Goal: Task Accomplishment & Management: Use online tool/utility

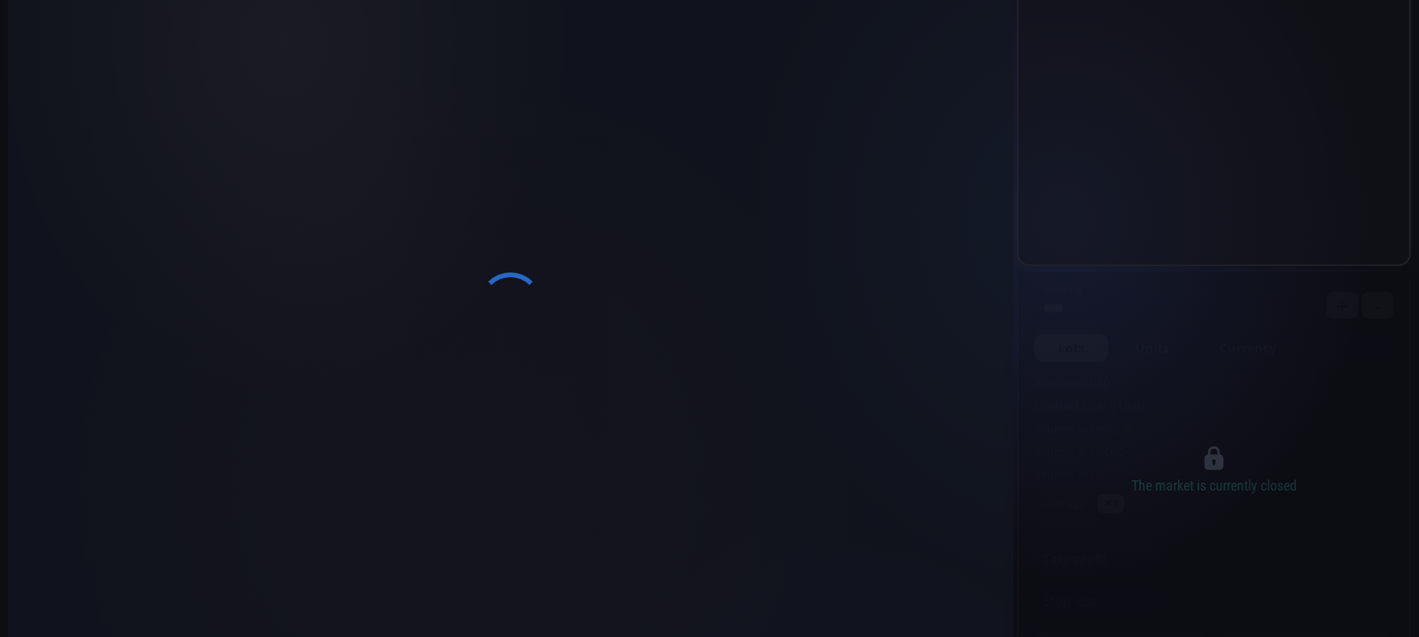
scroll to position [312, 0]
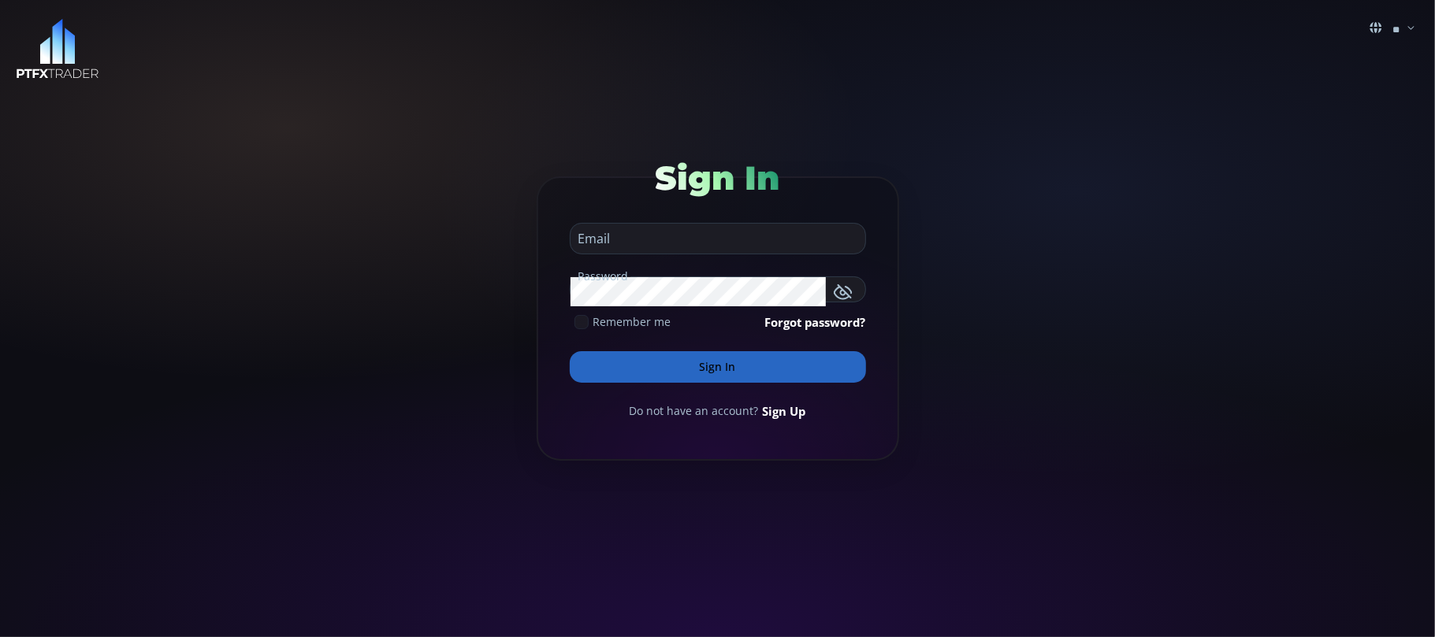
type input "**********"
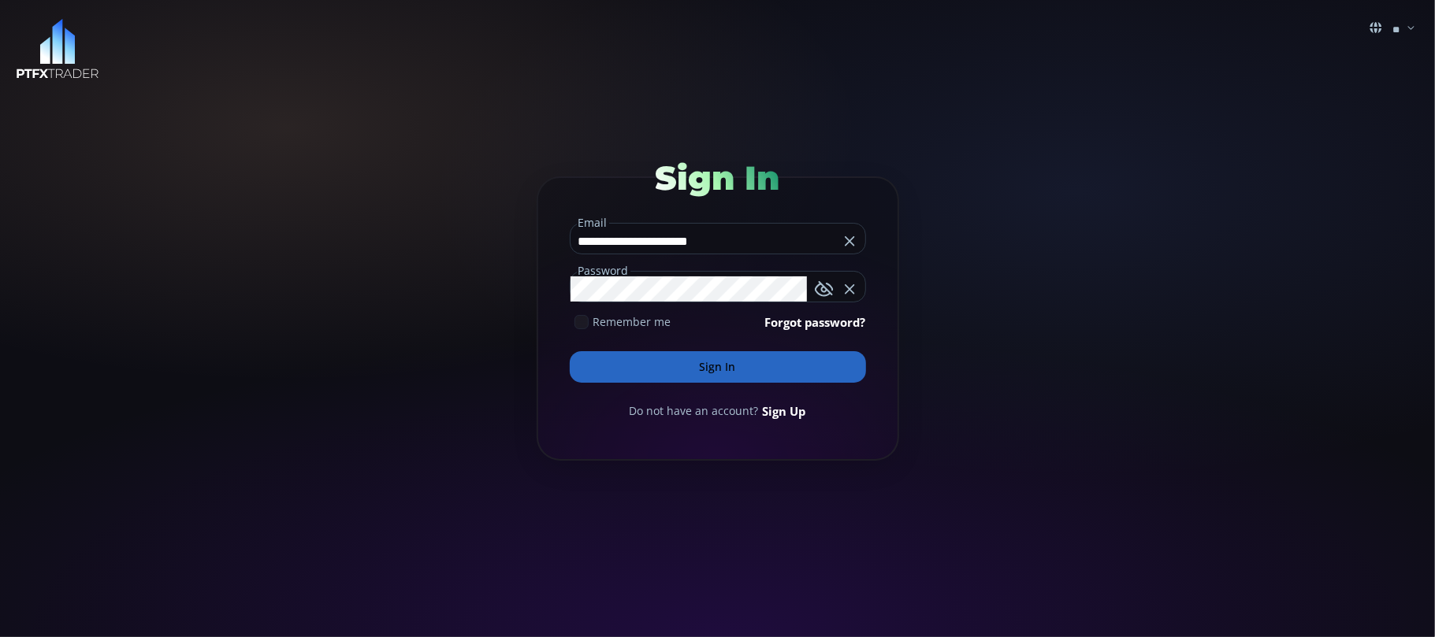
click at [717, 361] on button "Sign In" at bounding box center [718, 367] width 296 height 32
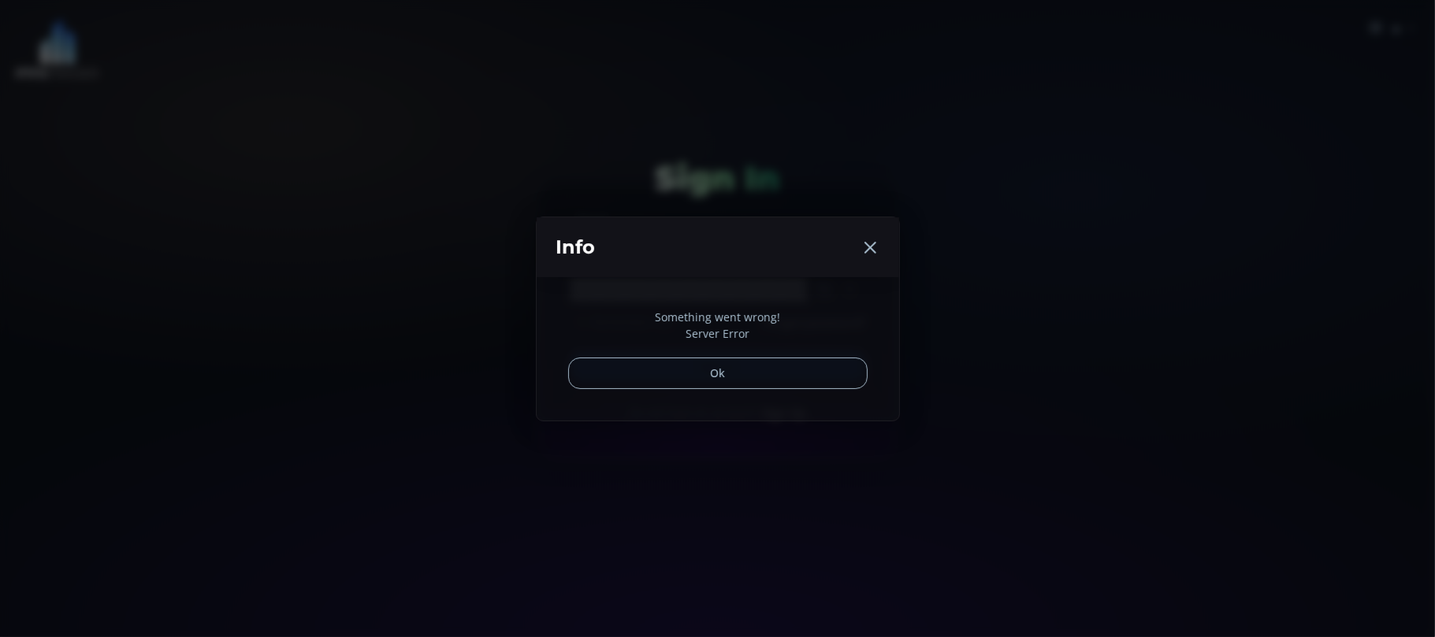
click at [708, 363] on button "Ok" at bounding box center [717, 374] width 299 height 32
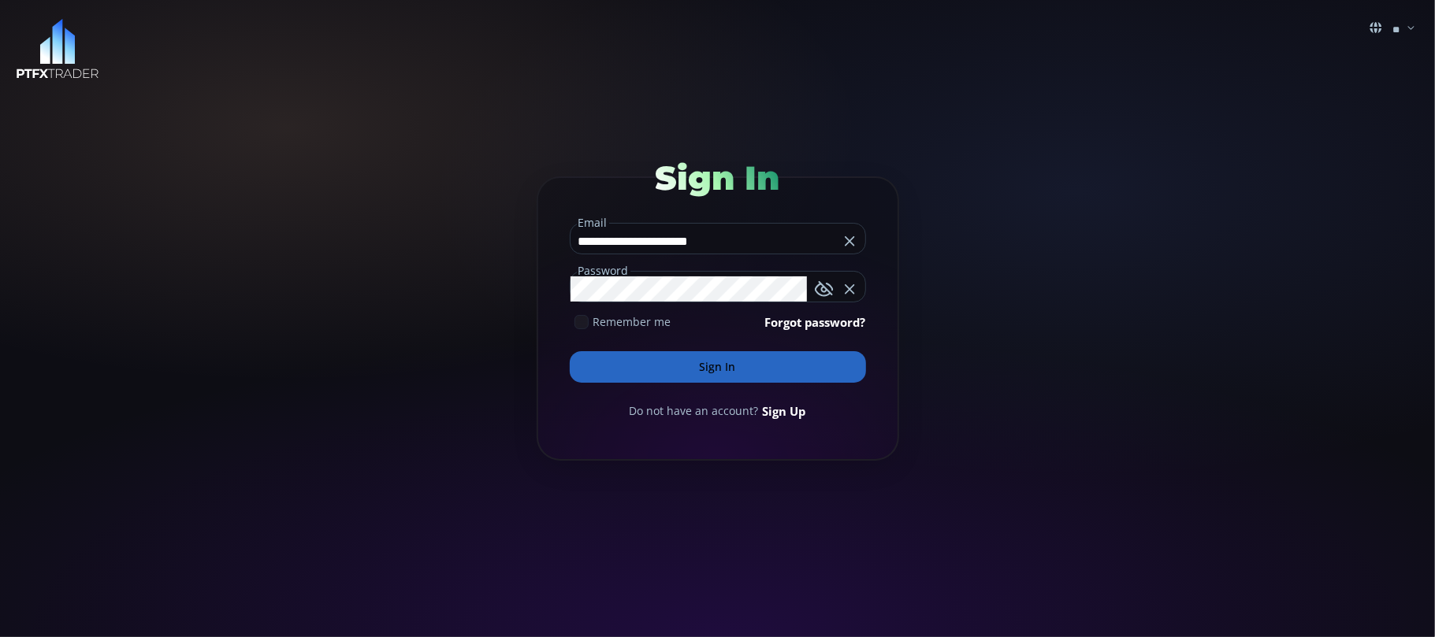
click at [708, 363] on button "Sign In" at bounding box center [718, 367] width 296 height 32
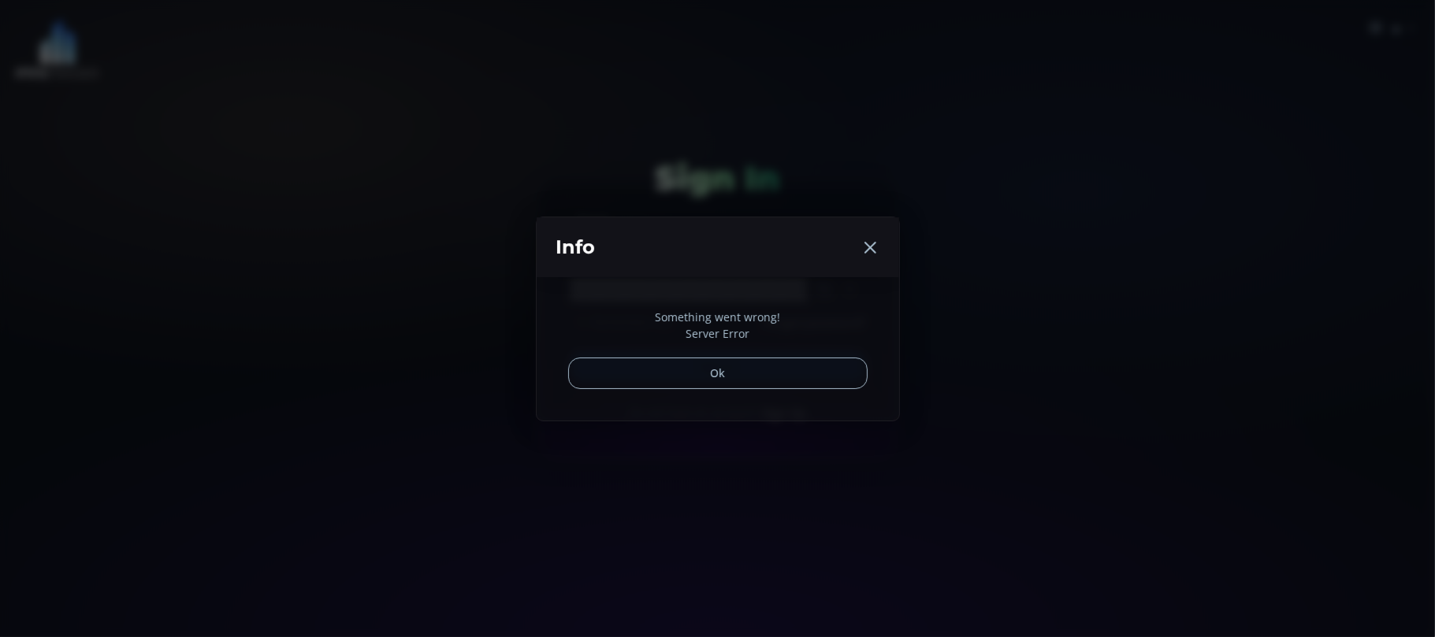
click at [870, 246] on icon at bounding box center [869, 247] width 19 height 19
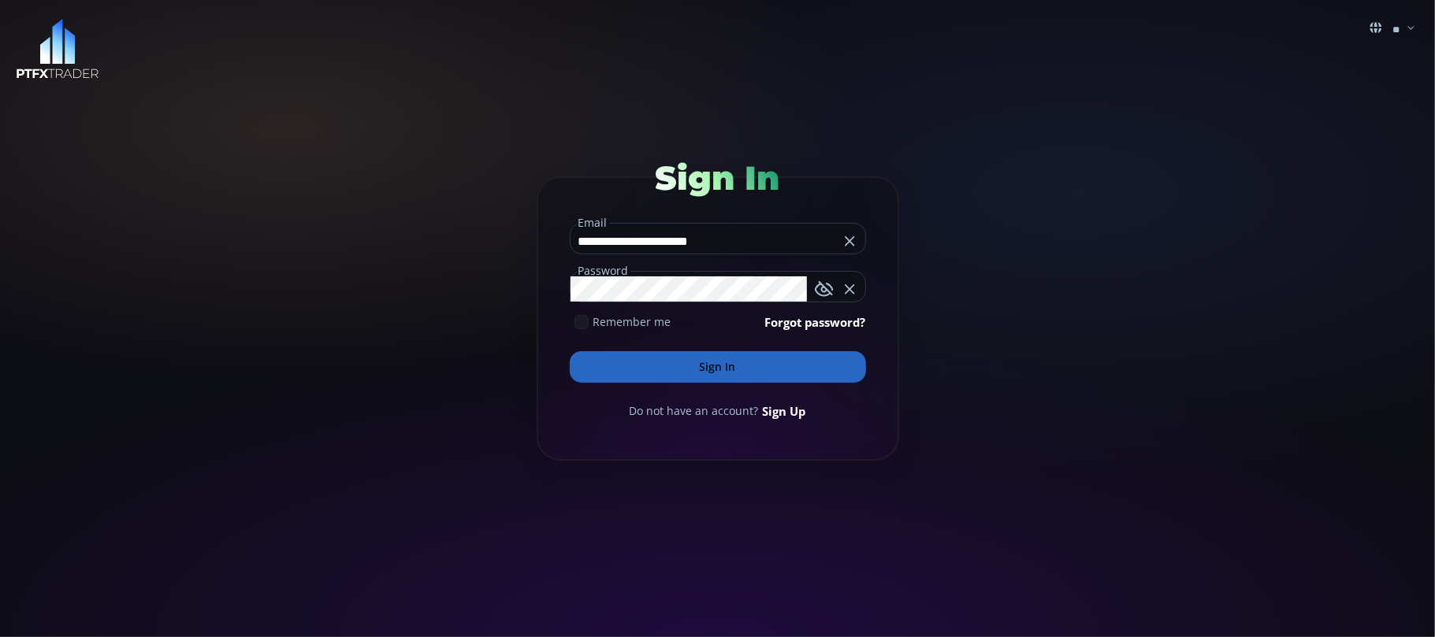
click at [716, 364] on button "Sign In" at bounding box center [718, 367] width 296 height 32
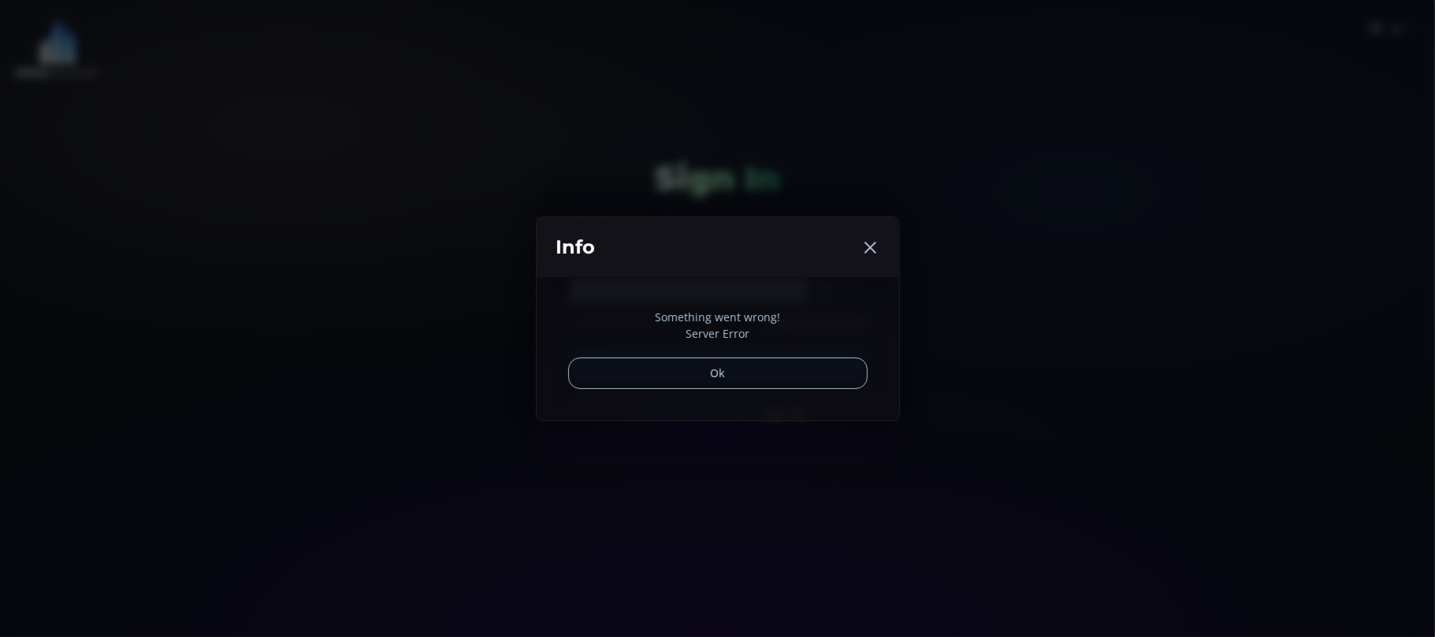
click at [339, 307] on div "Info Something went wrong! Server Error Ok" at bounding box center [717, 318] width 1435 height 637
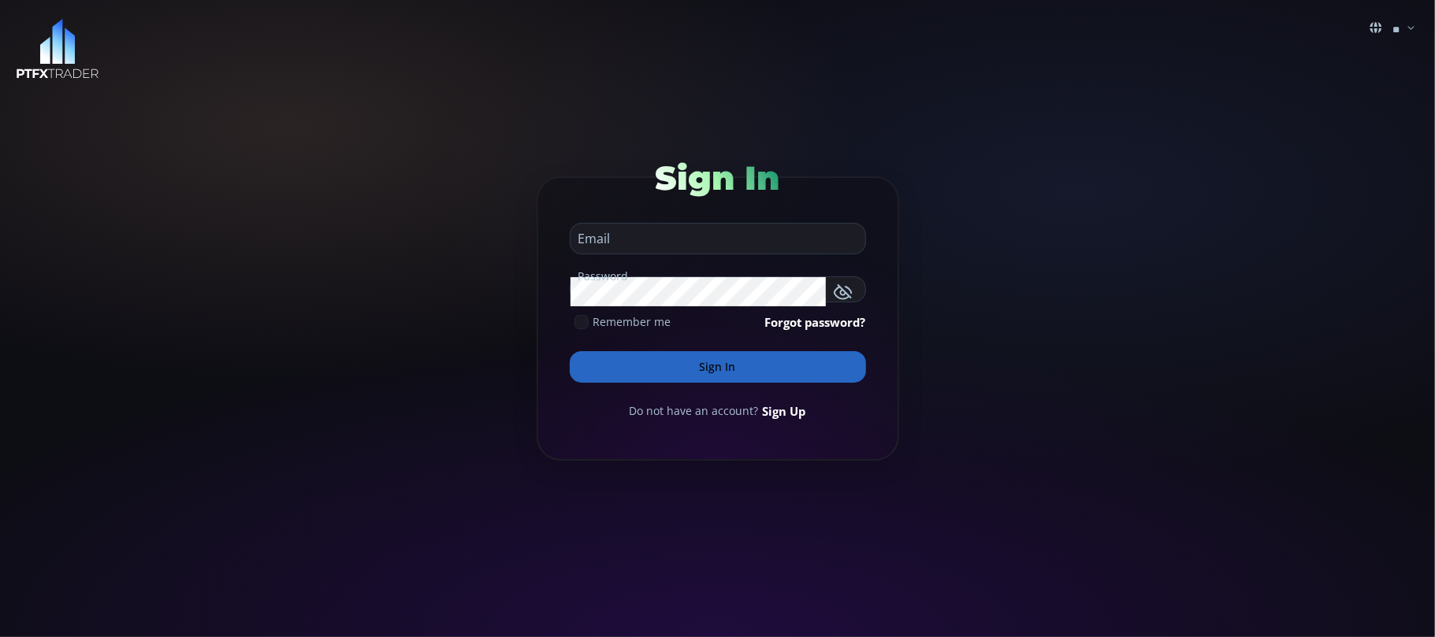
type input "**********"
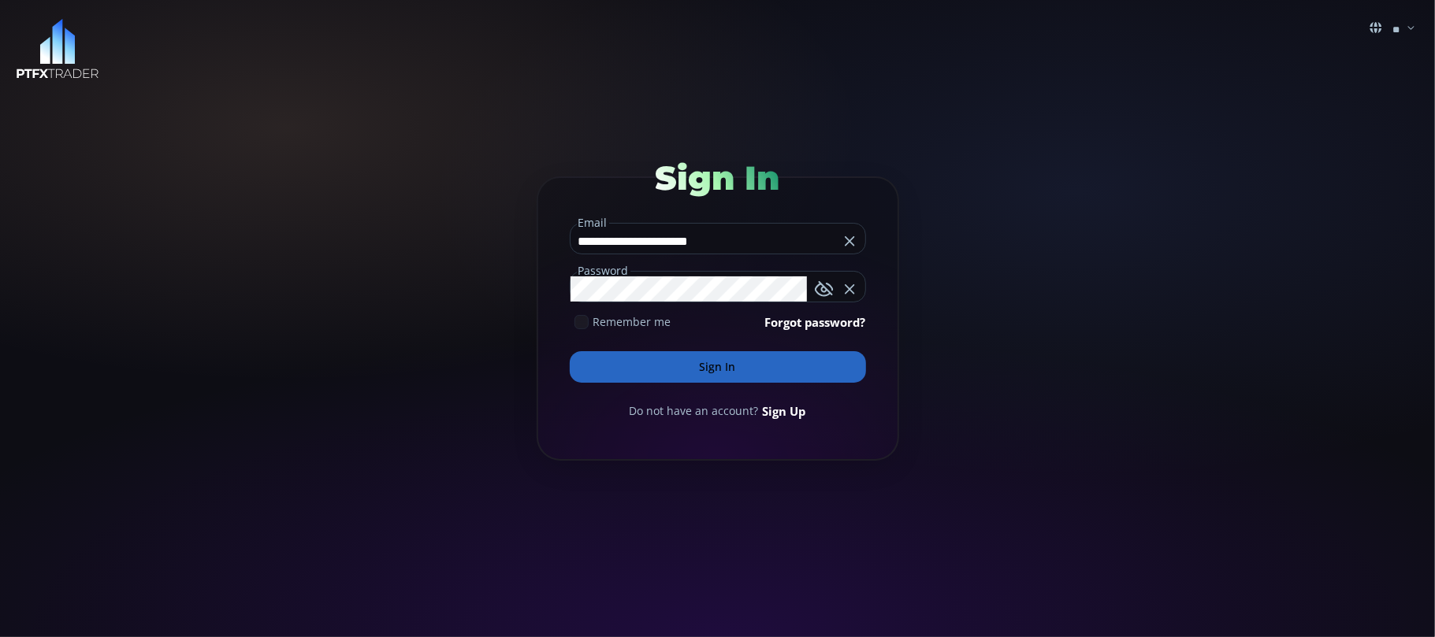
click at [715, 366] on button "Sign In" at bounding box center [718, 367] width 296 height 32
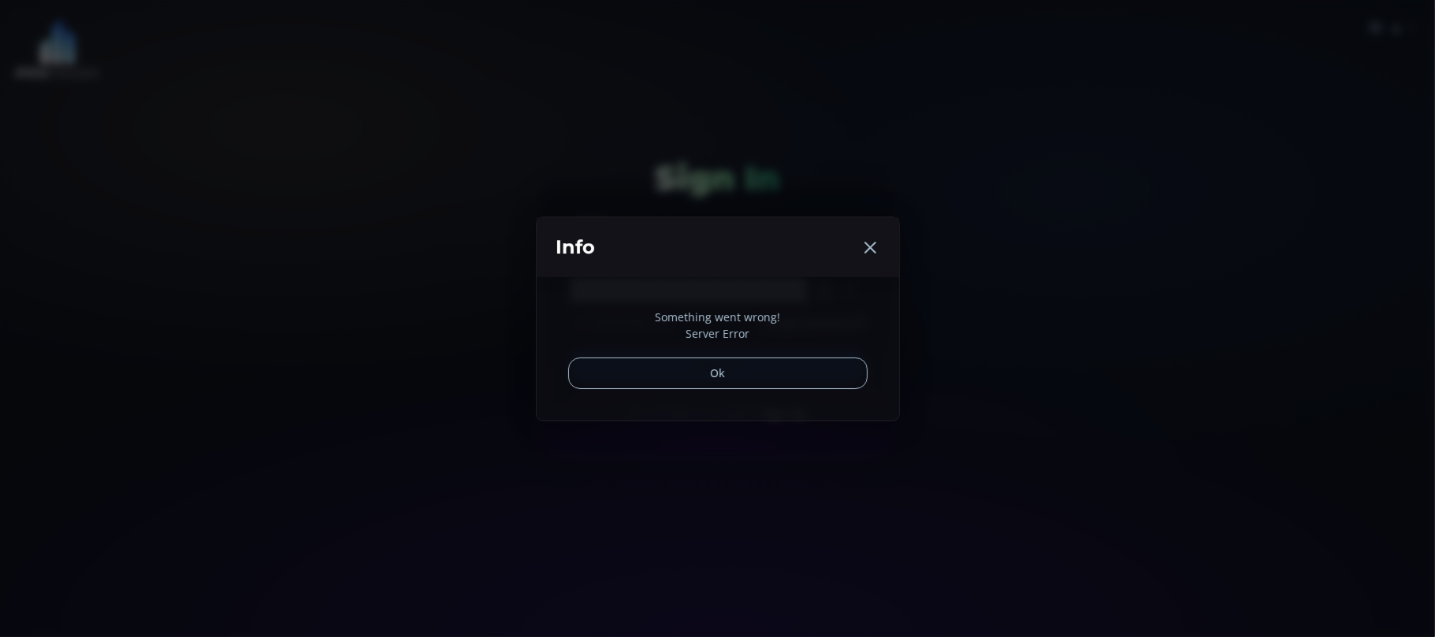
click at [871, 240] on icon at bounding box center [869, 247] width 19 height 19
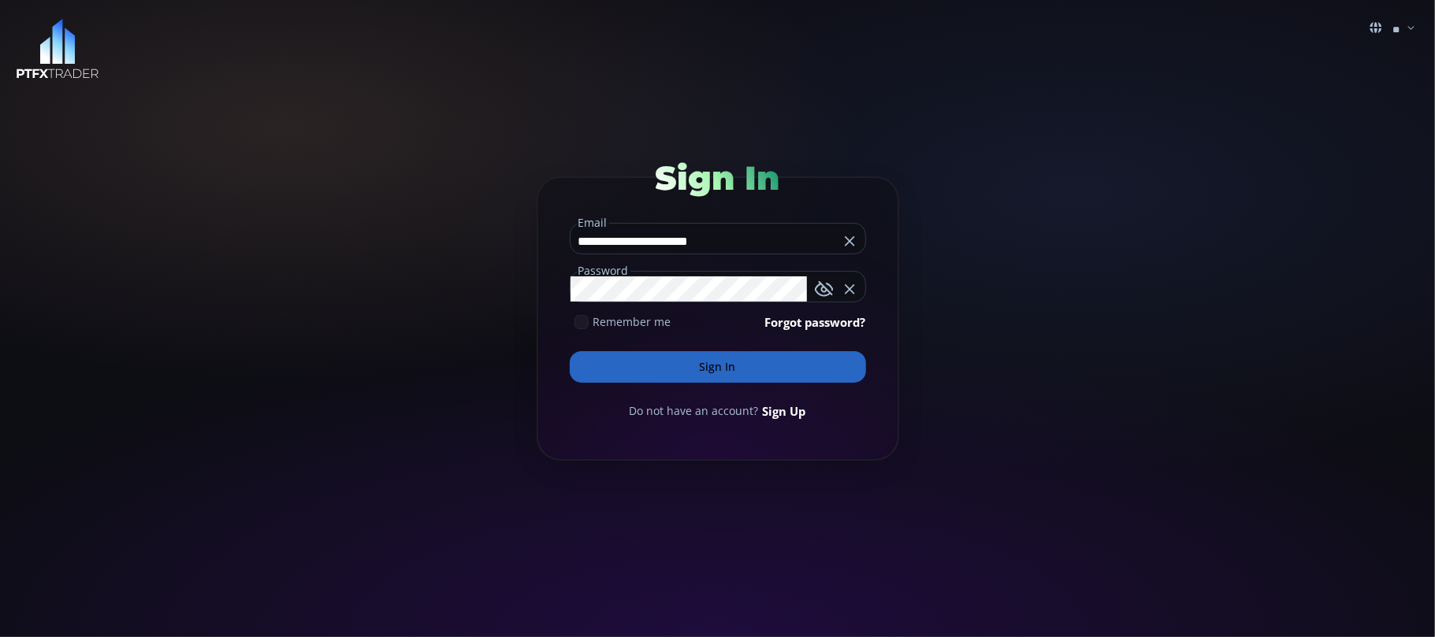
click at [714, 364] on button "Sign In" at bounding box center [718, 367] width 296 height 32
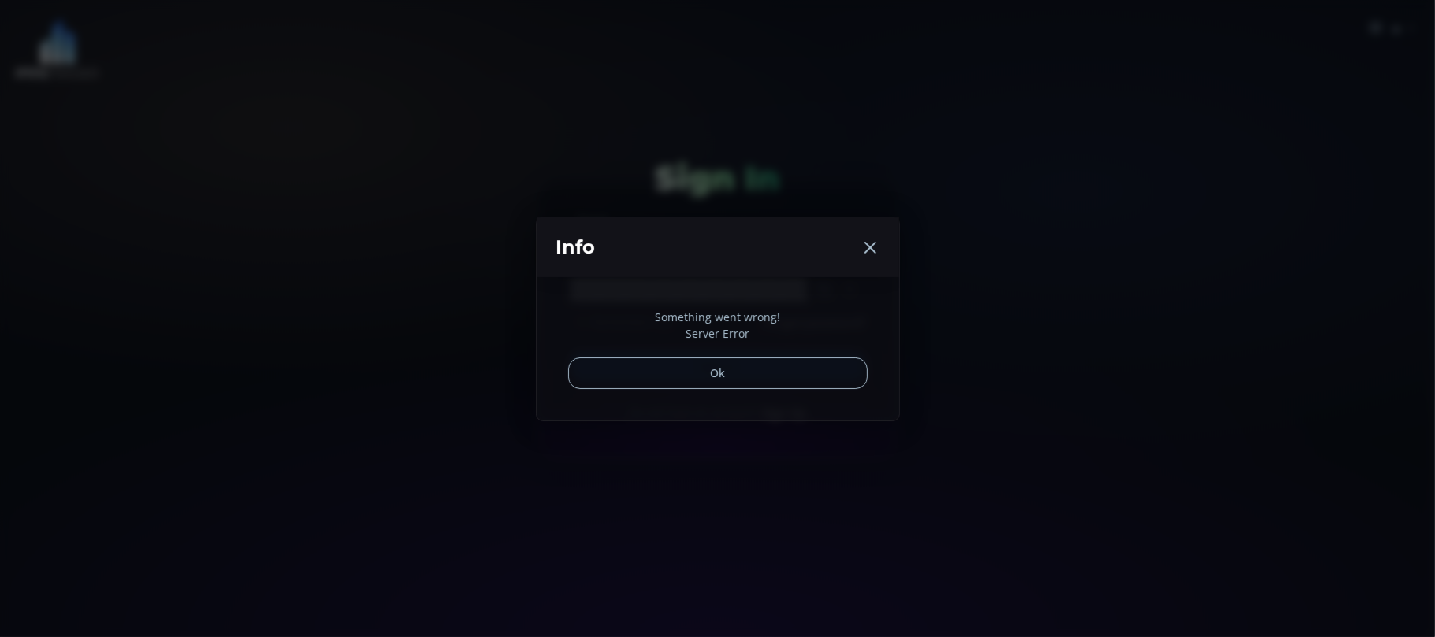
click at [870, 243] on icon at bounding box center [869, 247] width 19 height 19
